Goal: Transaction & Acquisition: Book appointment/travel/reservation

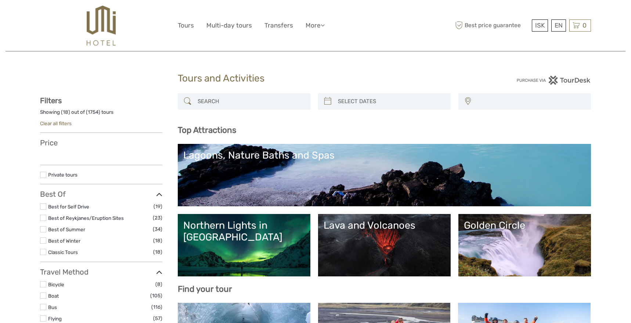
select select
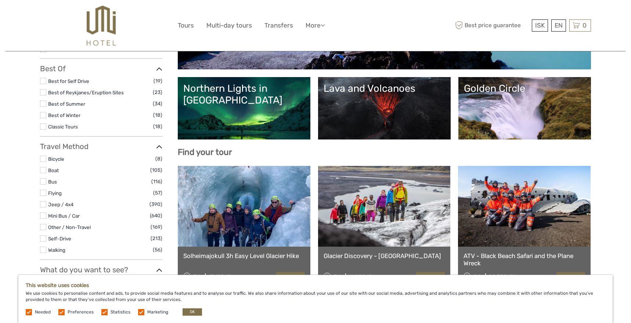
scroll to position [81, 0]
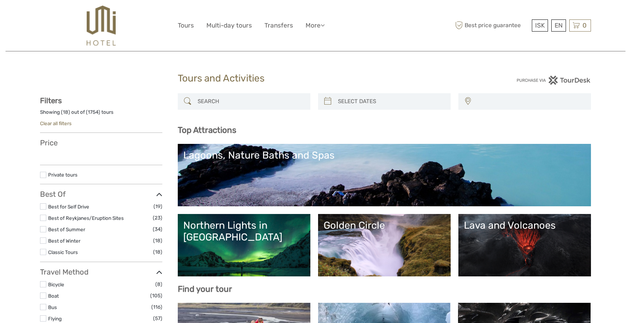
select select
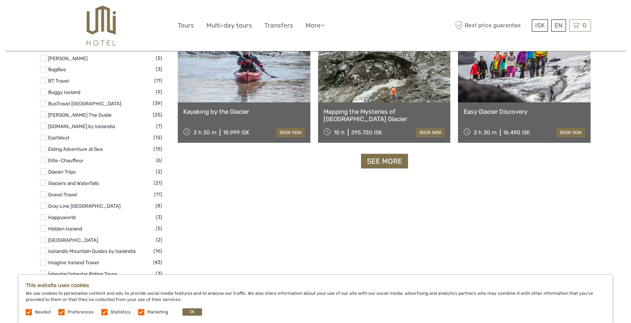
scroll to position [884, 0]
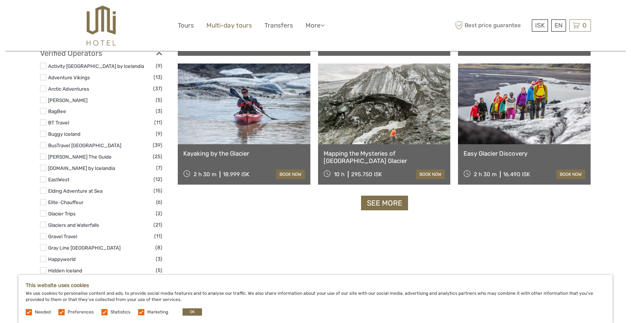
click at [241, 26] on link "Multi-day tours" at bounding box center [229, 25] width 46 height 11
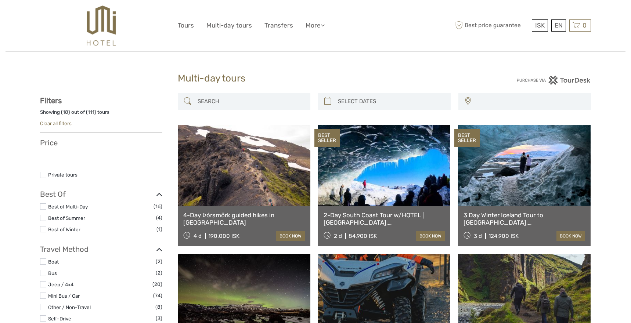
select select
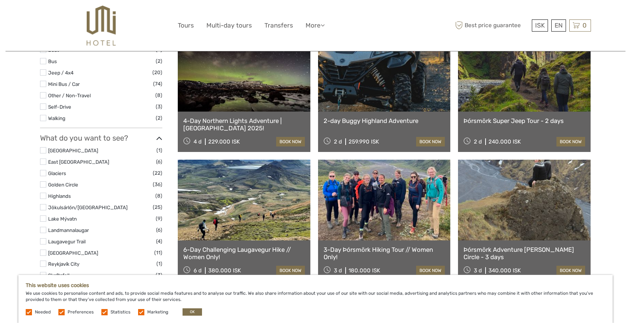
scroll to position [233, 0]
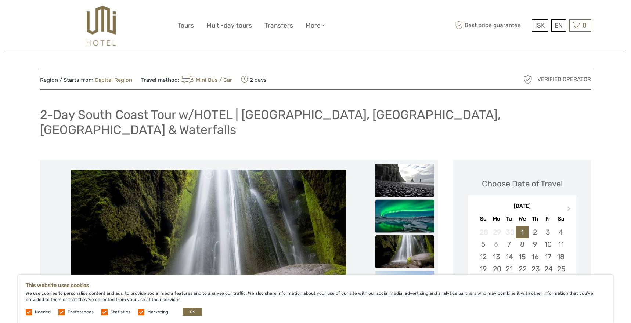
click at [405, 200] on img at bounding box center [404, 216] width 59 height 33
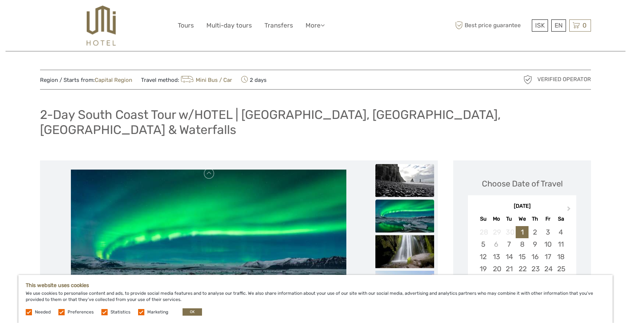
click at [402, 173] on img at bounding box center [404, 180] width 59 height 33
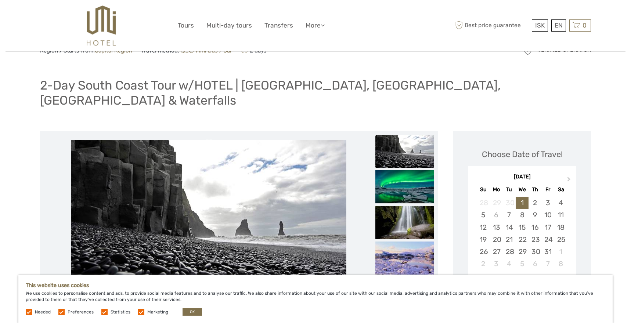
scroll to position [30, 0]
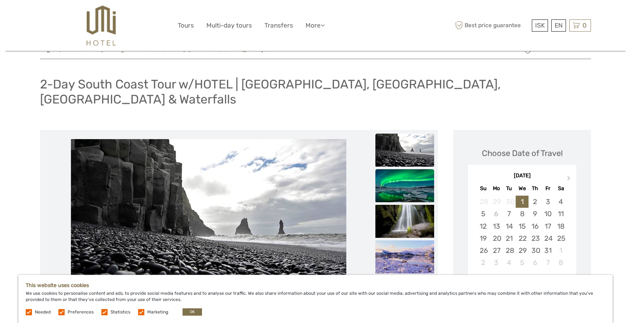
click at [401, 175] on img at bounding box center [404, 185] width 59 height 33
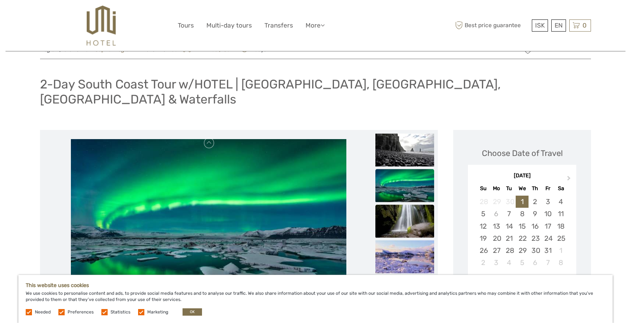
click at [400, 205] on img at bounding box center [404, 221] width 59 height 33
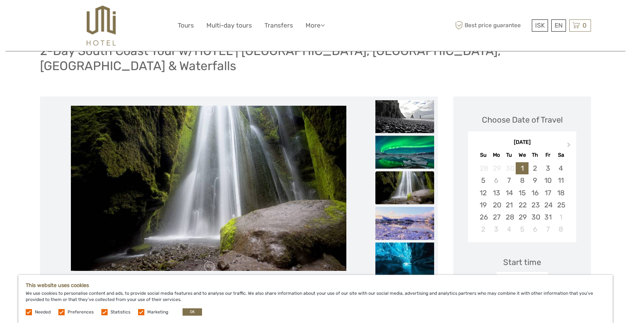
scroll to position [69, 0]
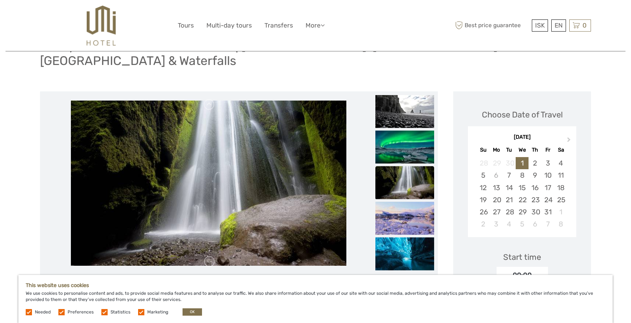
click at [400, 204] on img at bounding box center [404, 218] width 59 height 33
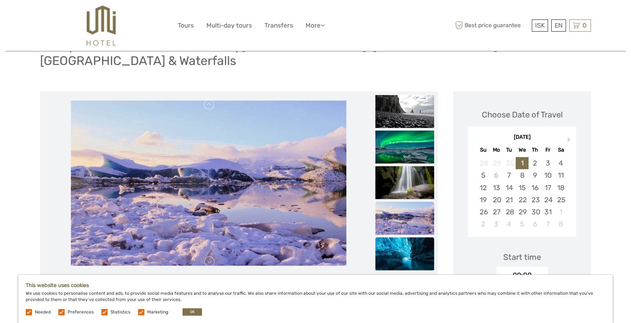
click at [395, 238] on img at bounding box center [404, 254] width 59 height 33
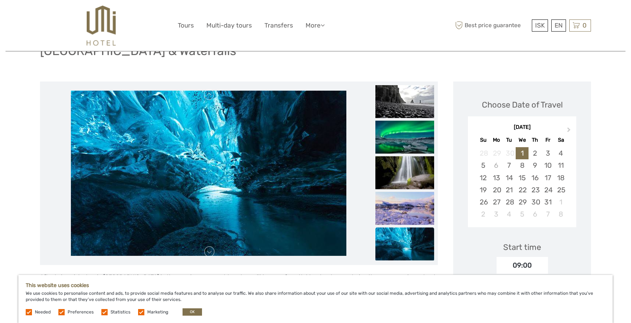
scroll to position [81, 0]
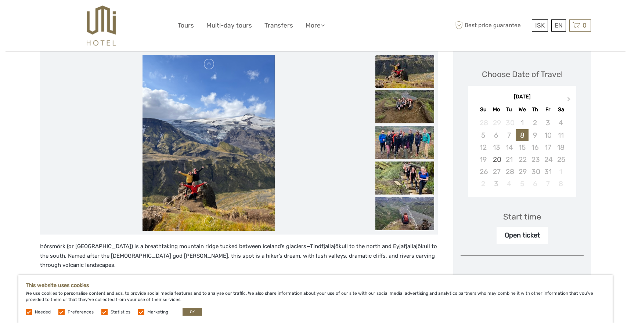
scroll to position [101, 0]
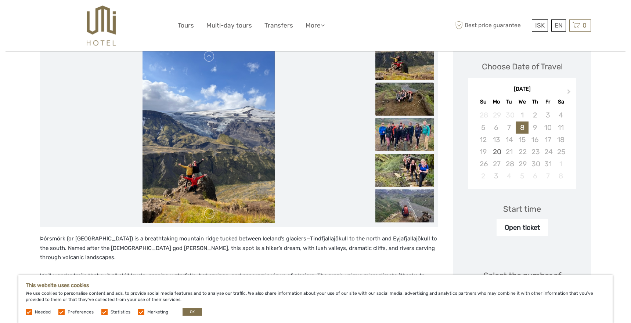
click at [412, 90] on img at bounding box center [404, 99] width 59 height 33
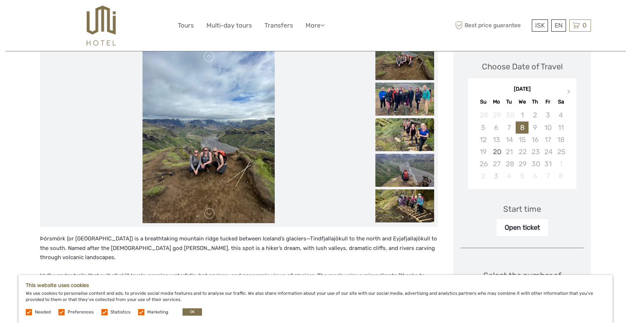
click at [412, 127] on img at bounding box center [404, 134] width 59 height 33
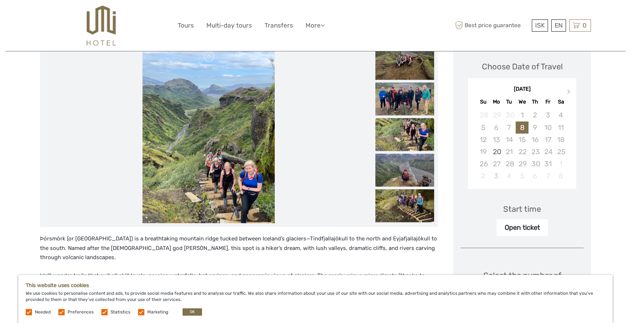
click at [409, 153] on ul at bounding box center [404, 118] width 59 height 214
click at [407, 176] on img at bounding box center [404, 170] width 59 height 33
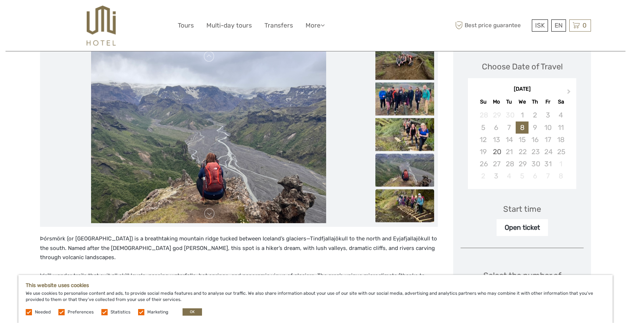
click at [403, 194] on img at bounding box center [404, 206] width 59 height 33
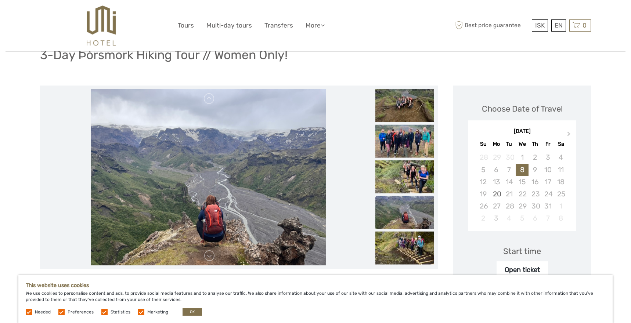
scroll to position [60, 0]
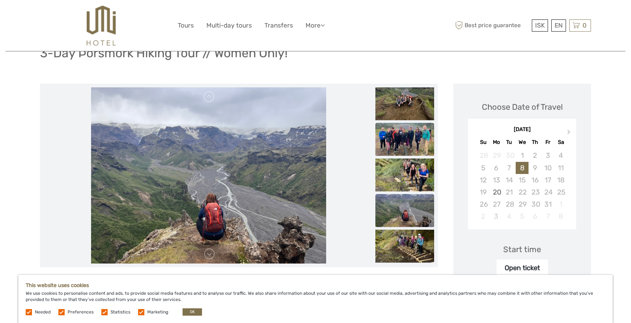
click at [423, 143] on img at bounding box center [404, 139] width 59 height 33
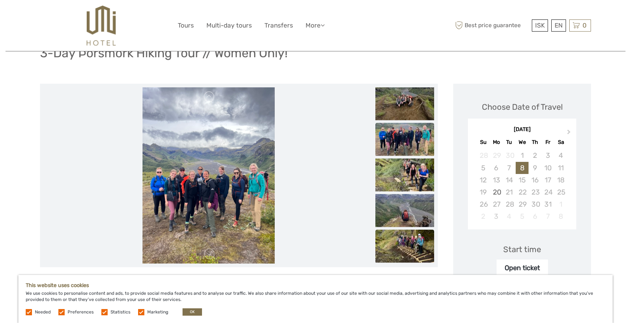
click at [418, 249] on img at bounding box center [404, 246] width 59 height 33
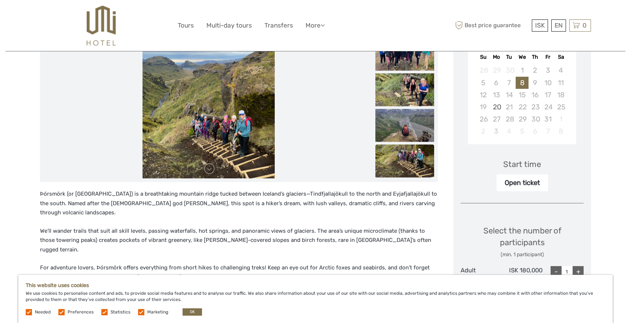
scroll to position [147, 0]
